Goal: Entertainment & Leisure: Consume media (video, audio)

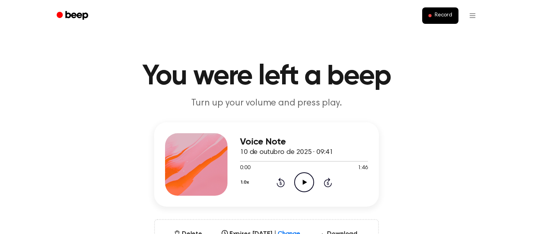
click at [304, 173] on icon "Play Audio" at bounding box center [304, 182] width 20 height 20
click at [302, 177] on icon "Play Audio" at bounding box center [304, 182] width 20 height 20
